Goal: Find specific page/section: Find specific page/section

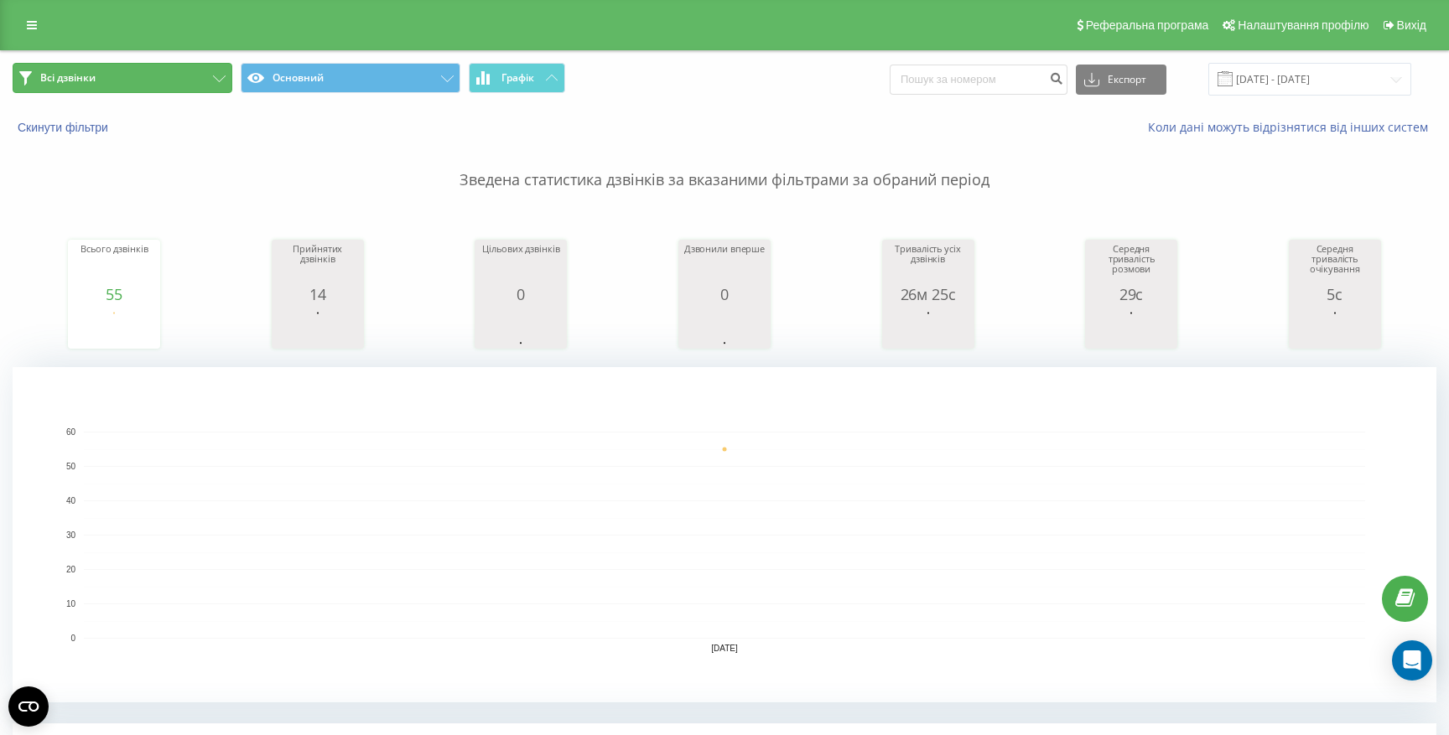
click at [106, 66] on button "Всі дзвінки" at bounding box center [123, 78] width 220 height 30
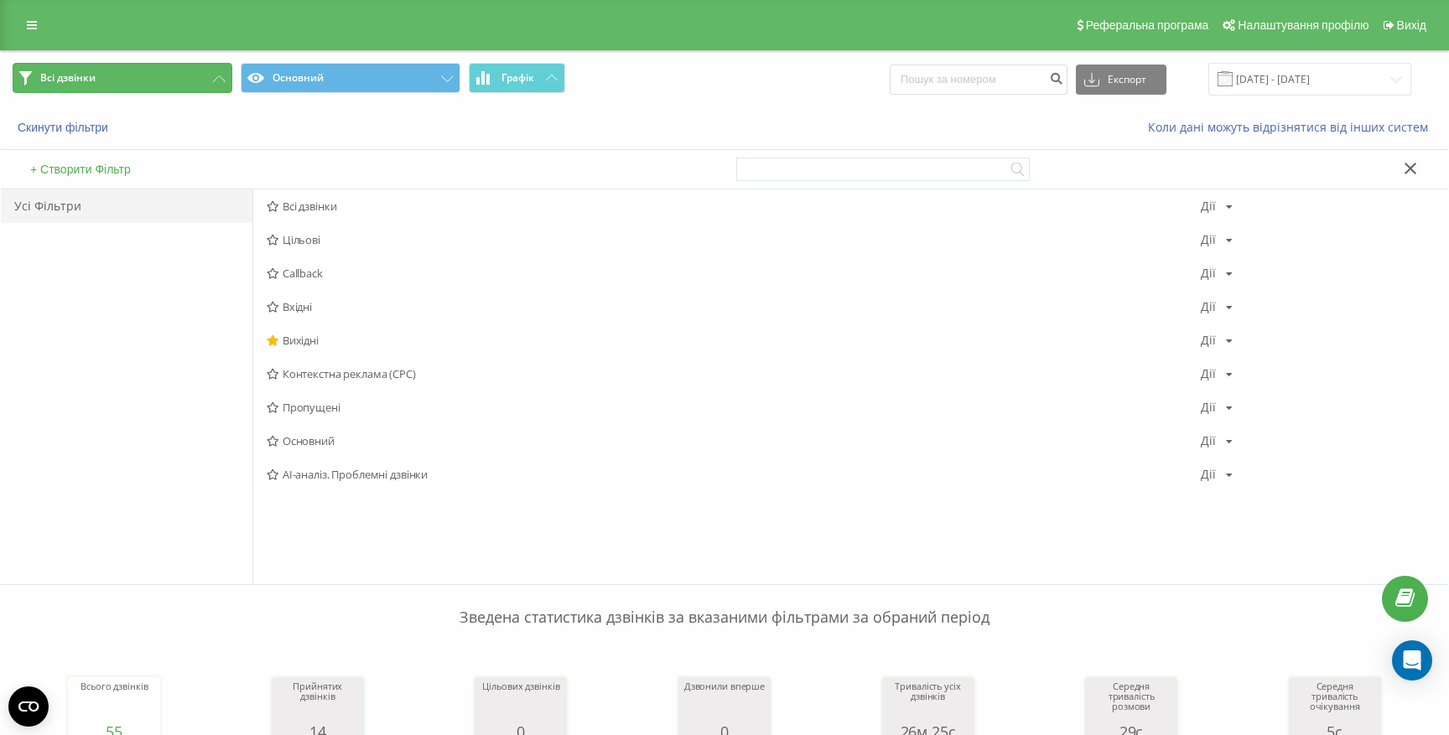
click at [102, 77] on button "Всі дзвінки" at bounding box center [123, 78] width 220 height 30
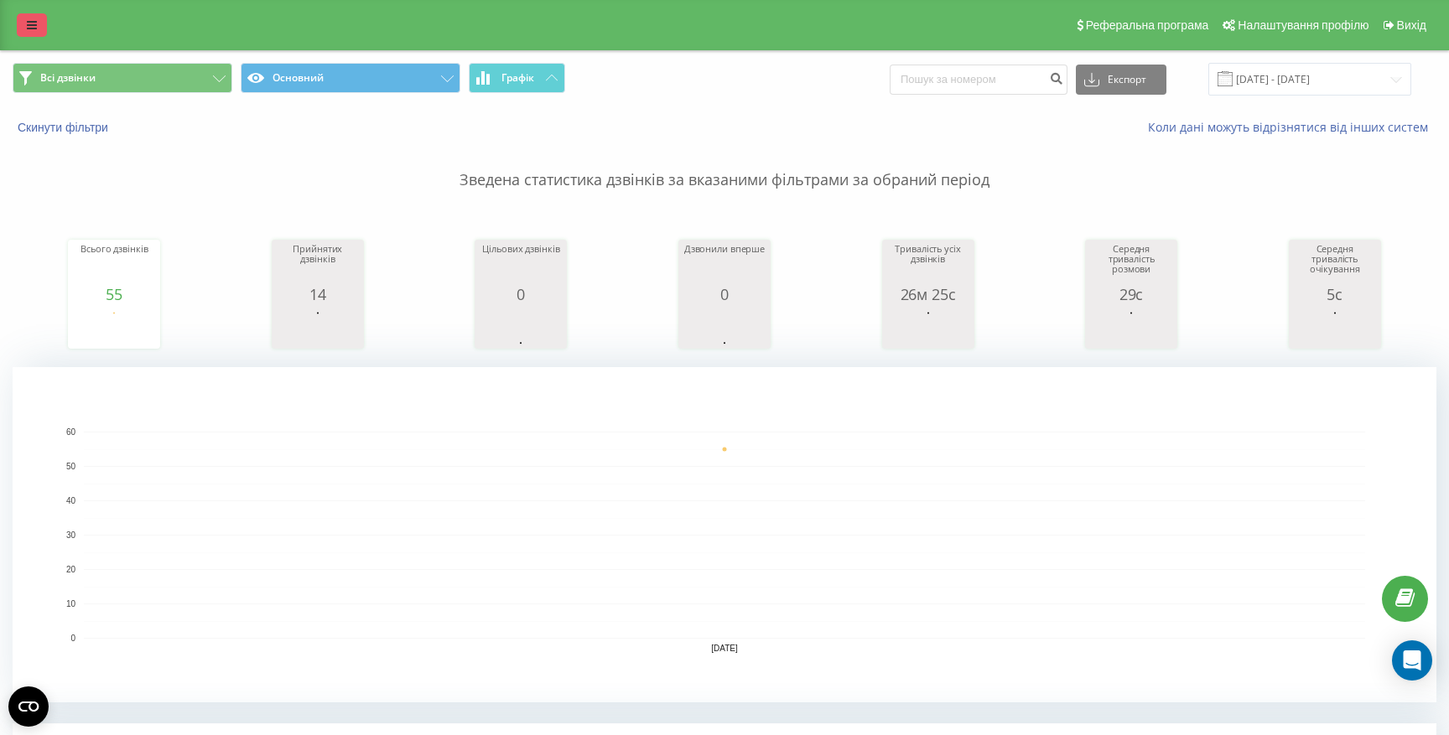
click at [40, 26] on link at bounding box center [32, 24] width 30 height 23
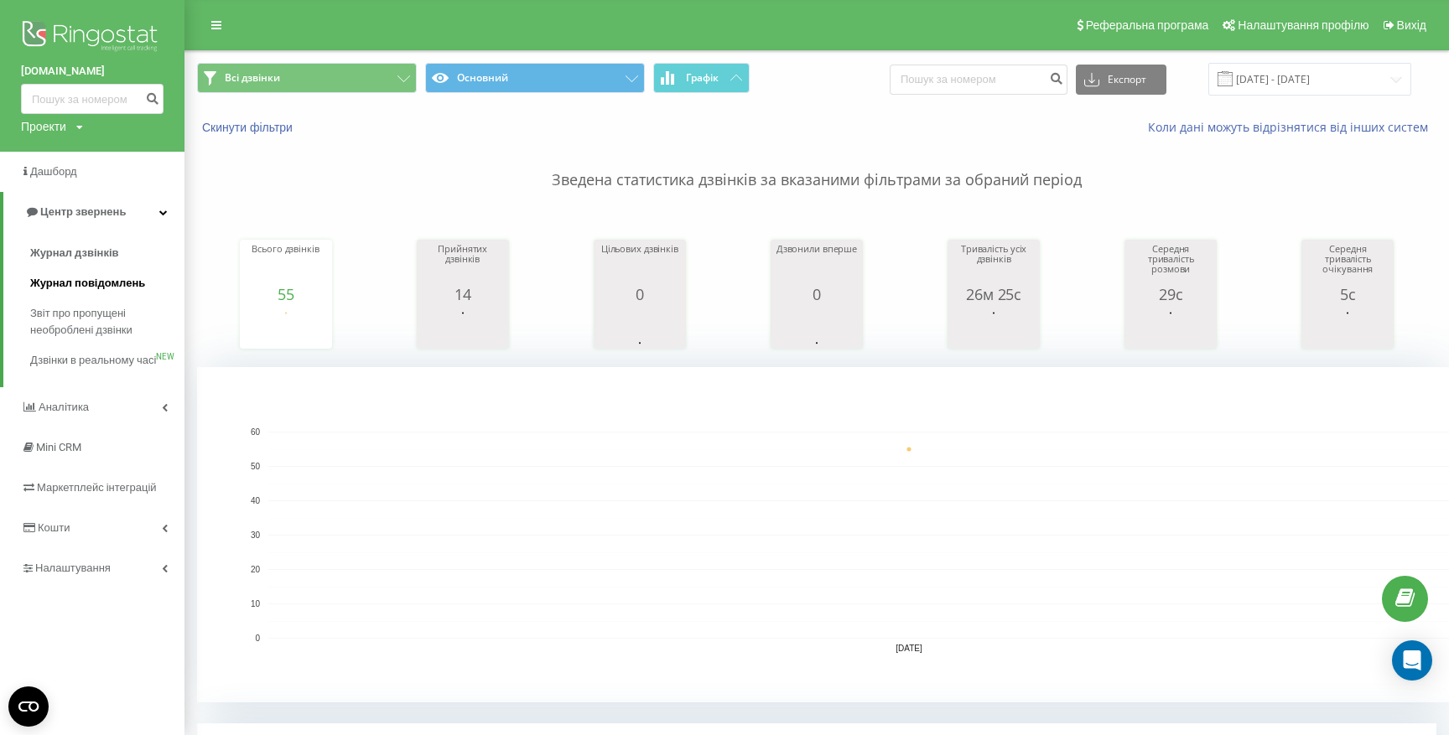
click at [93, 286] on span "Журнал повідомлень" at bounding box center [87, 283] width 115 height 17
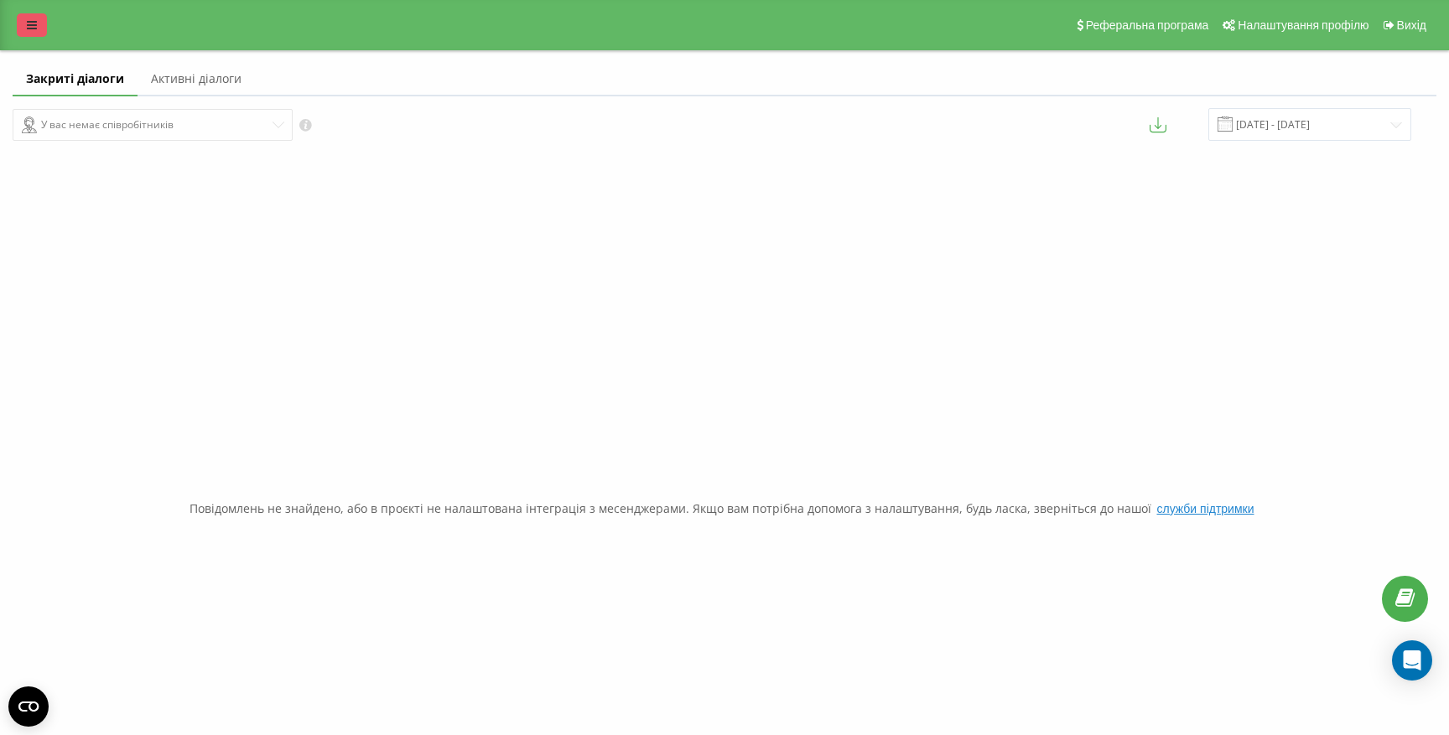
click at [35, 28] on icon at bounding box center [32, 25] width 10 height 12
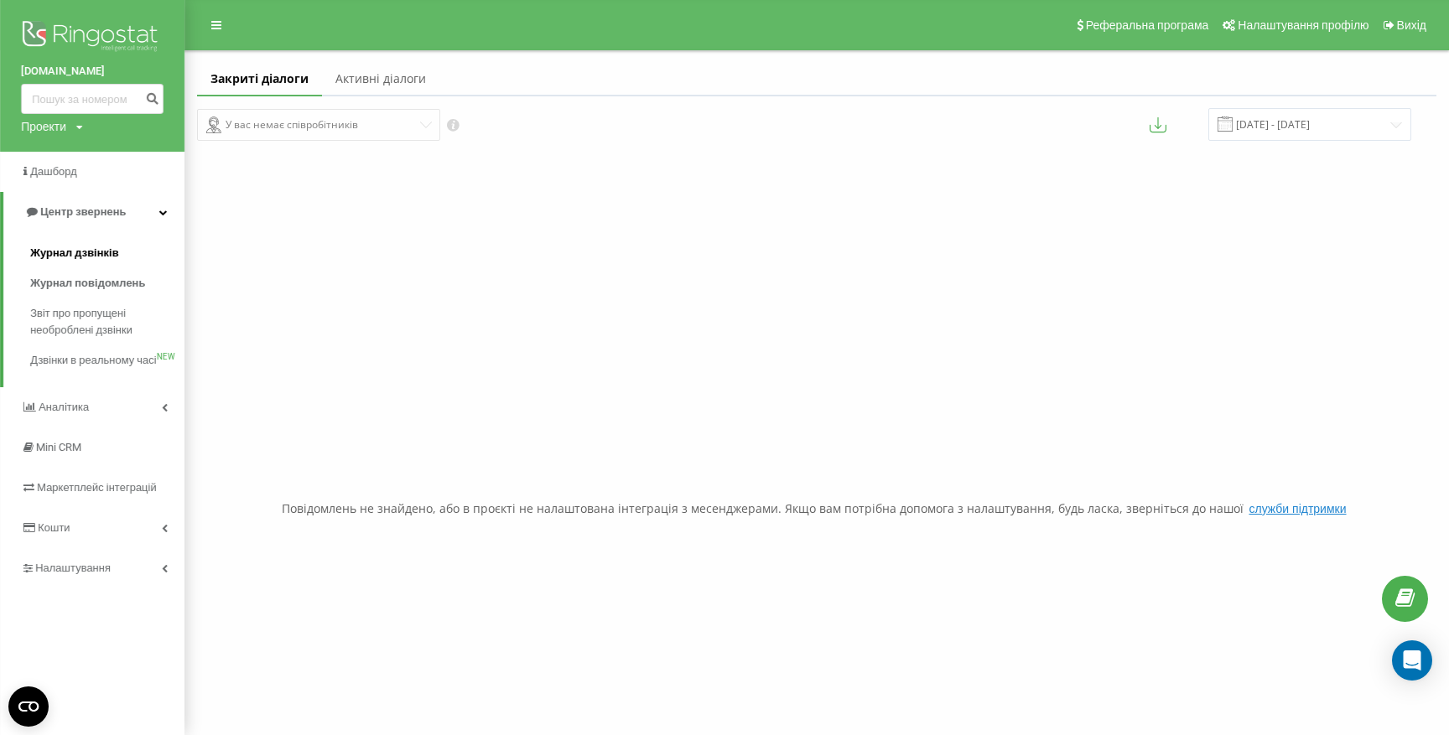
click at [75, 252] on span "Журнал дзвінків" at bounding box center [74, 253] width 89 height 17
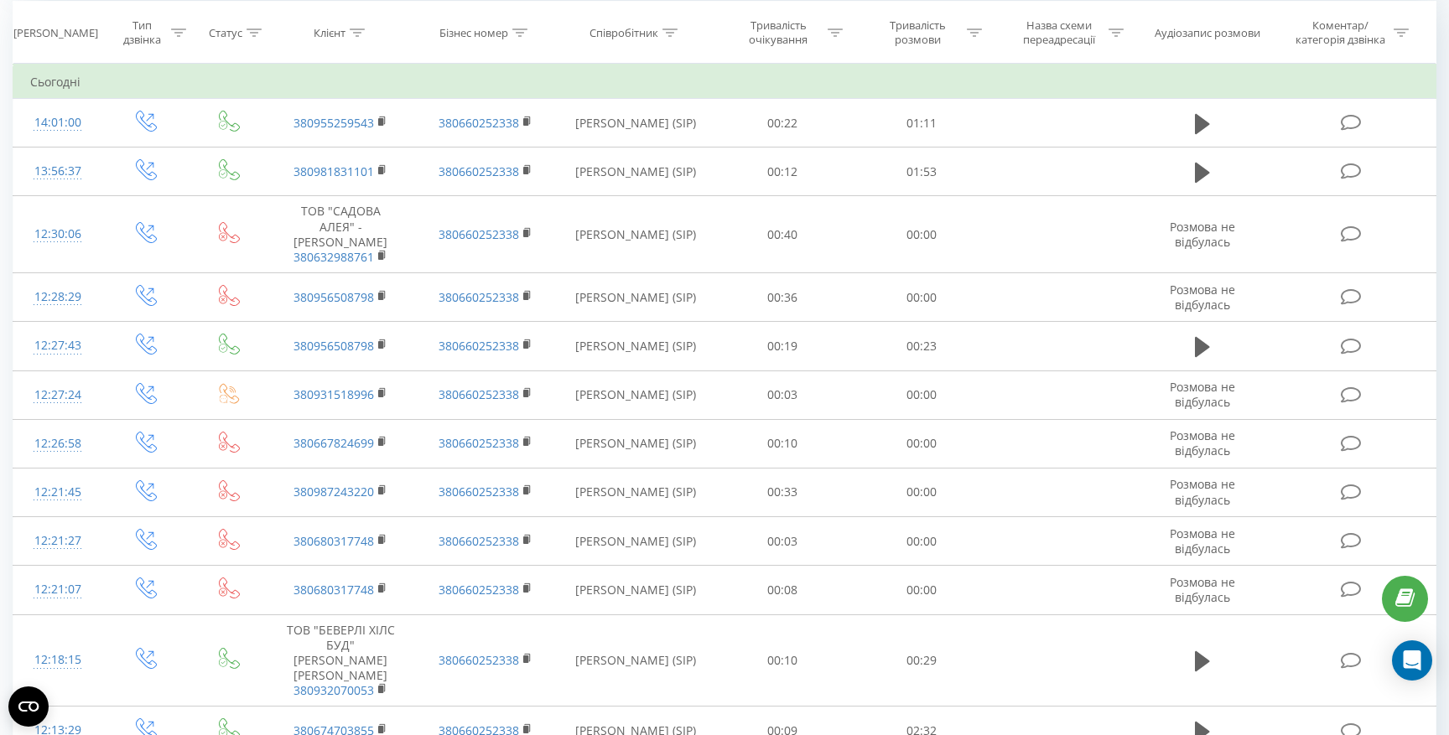
scroll to position [713, 0]
